Goal: Navigation & Orientation: Find specific page/section

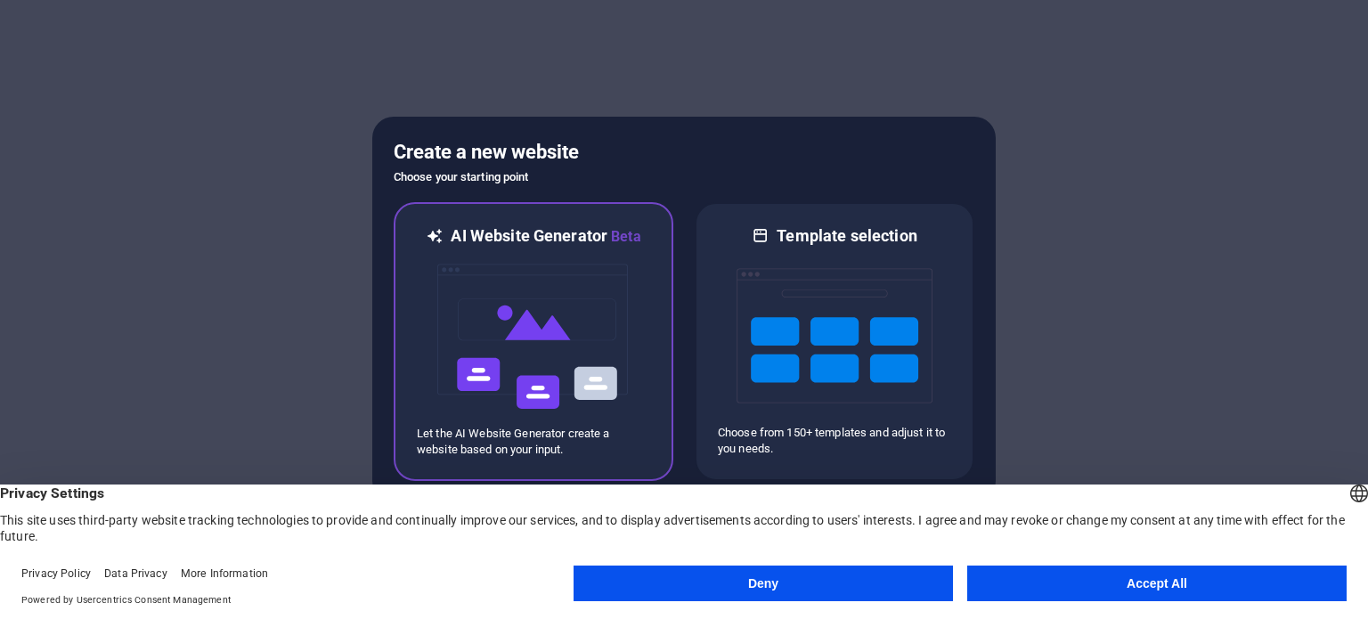
click at [616, 309] on img at bounding box center [534, 337] width 196 height 178
